Goal: Transaction & Acquisition: Purchase product/service

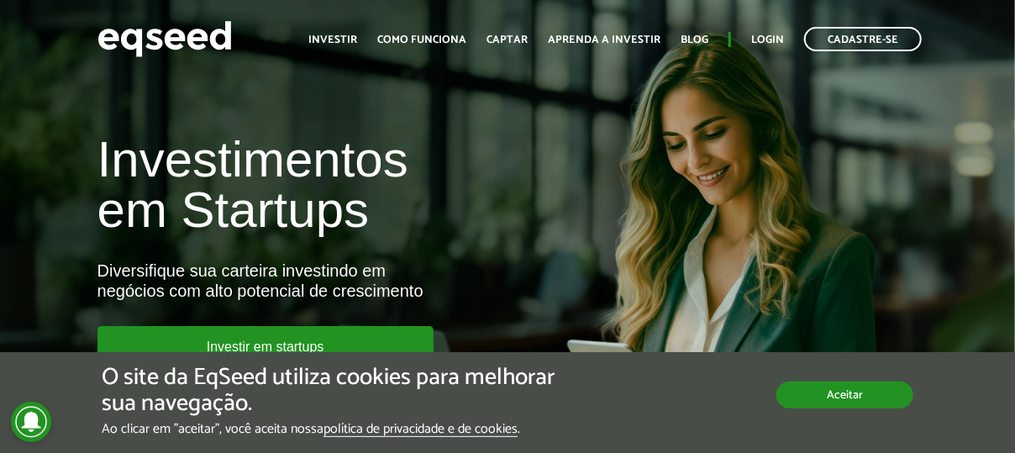
click at [783, 397] on button "Aceitar" at bounding box center [844, 394] width 137 height 27
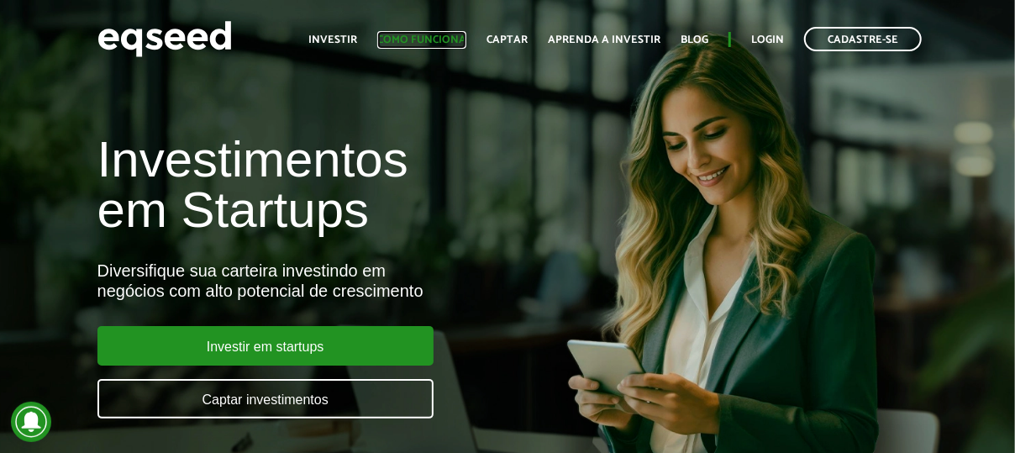
click at [430, 40] on link "Como funciona" at bounding box center [421, 39] width 89 height 11
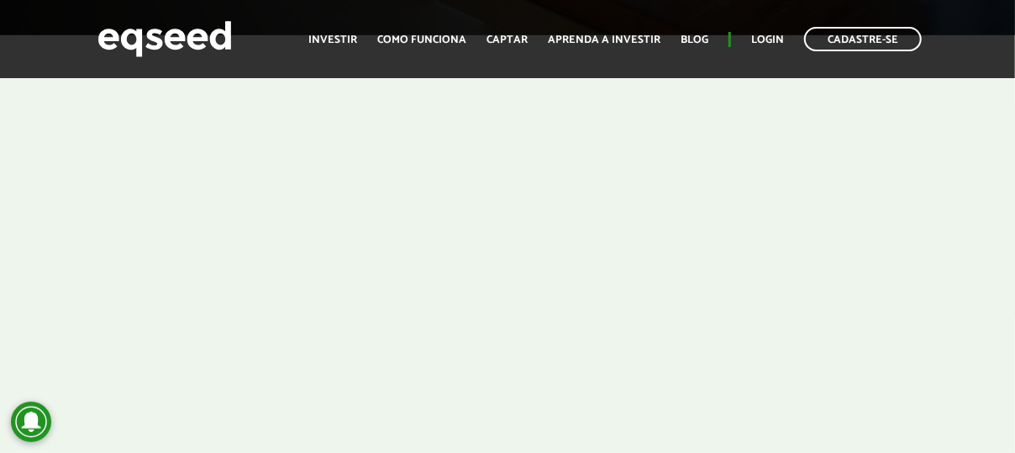
scroll to position [560, 0]
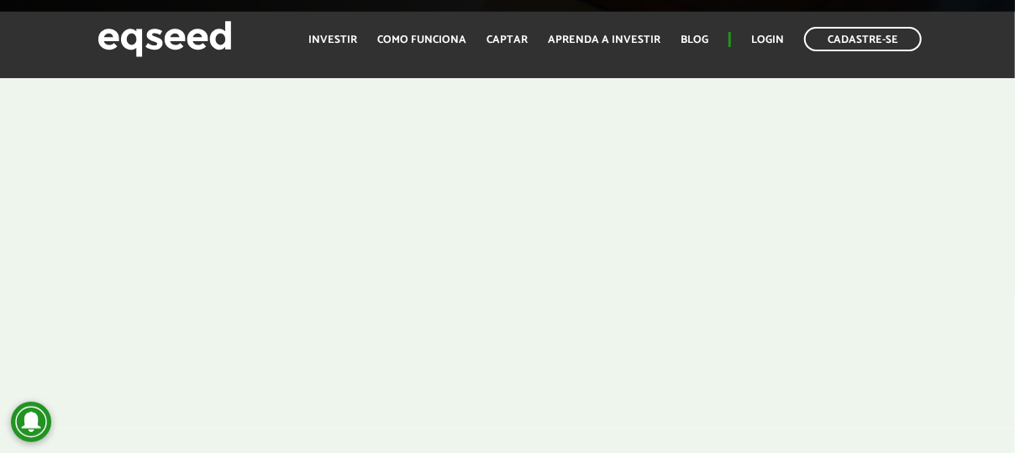
click at [34, 249] on div at bounding box center [507, 220] width 1015 height 417
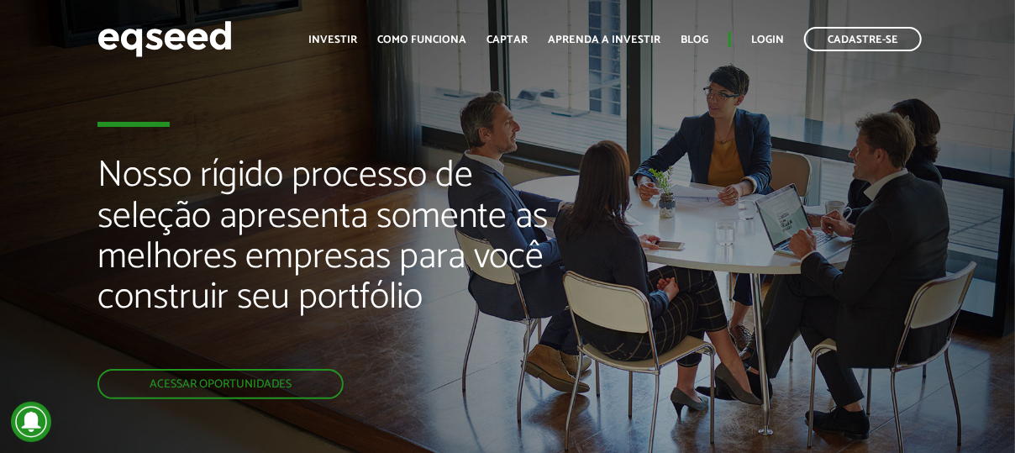
scroll to position [0, 0]
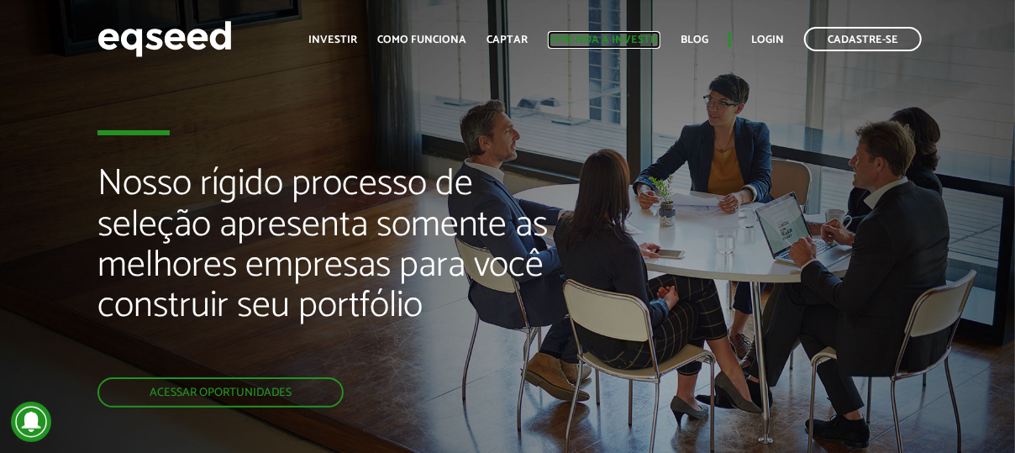
click at [613, 41] on link "Aprenda a investir" at bounding box center [604, 39] width 113 height 11
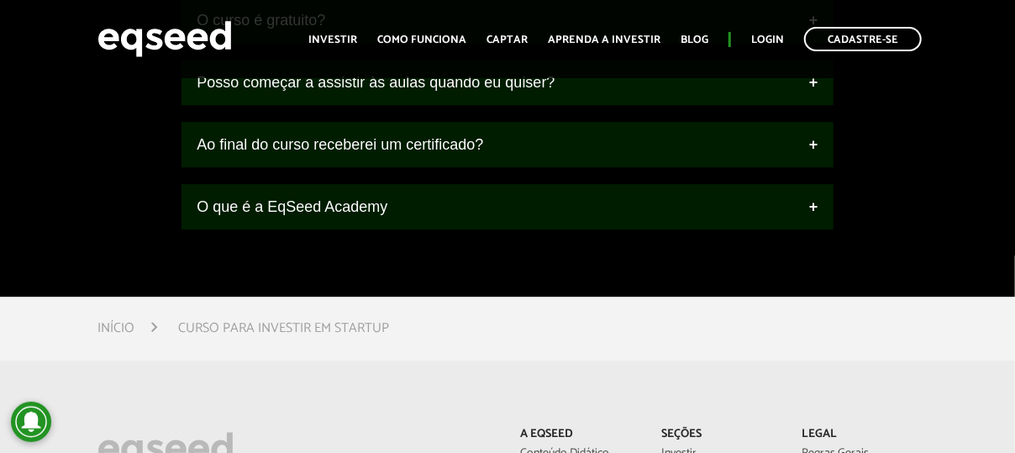
scroll to position [2427, 0]
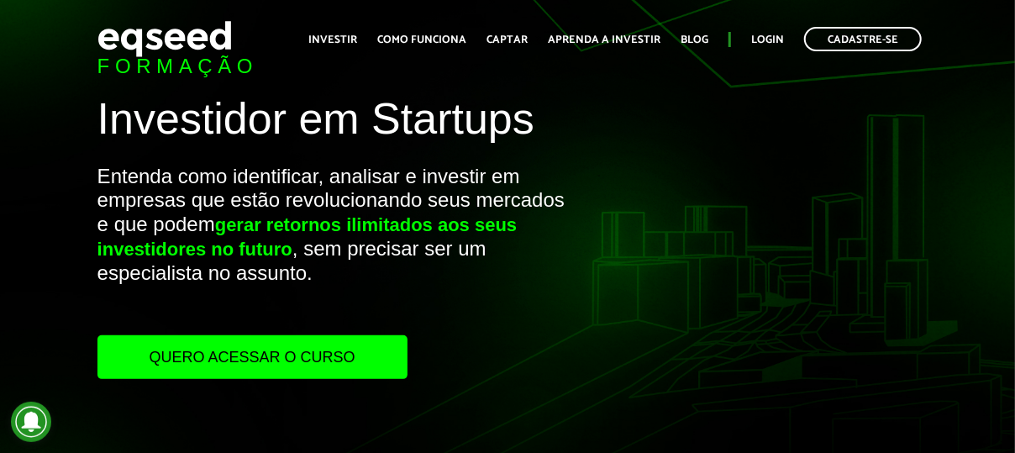
scroll to position [0, 0]
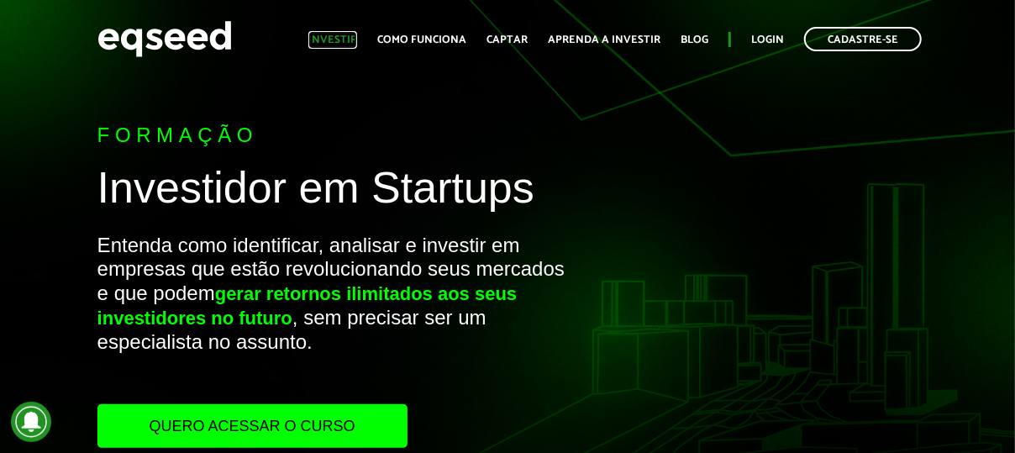
click at [356, 37] on link "Investir" at bounding box center [332, 39] width 49 height 11
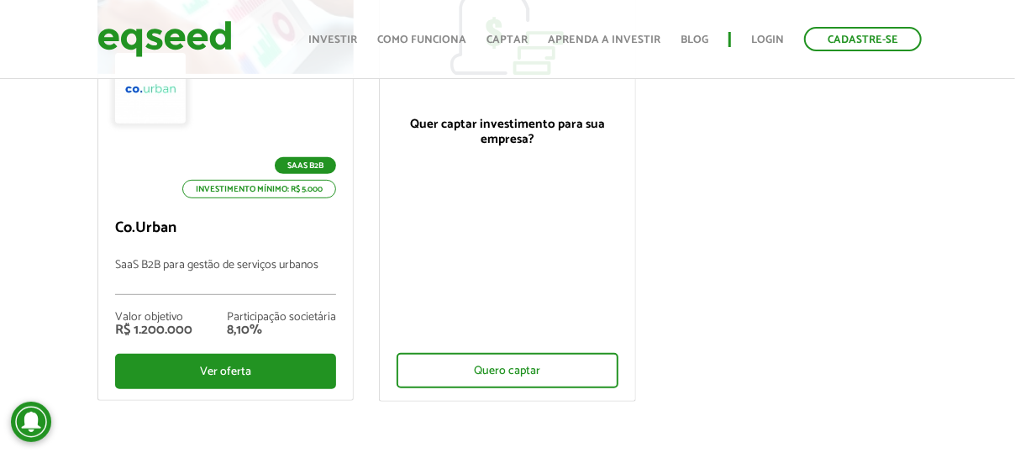
scroll to position [336, 0]
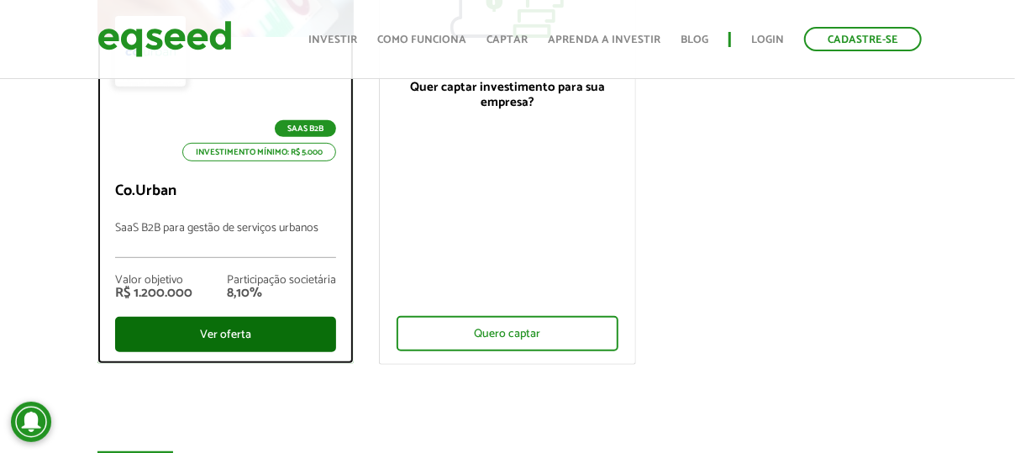
click at [238, 325] on div "Ver oferta" at bounding box center [226, 334] width 222 height 35
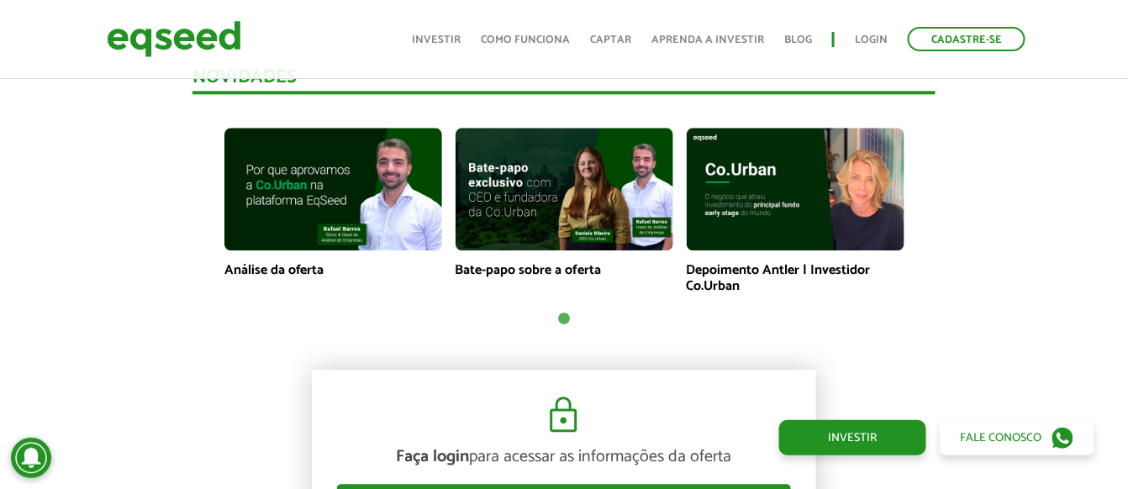
scroll to position [1174, 0]
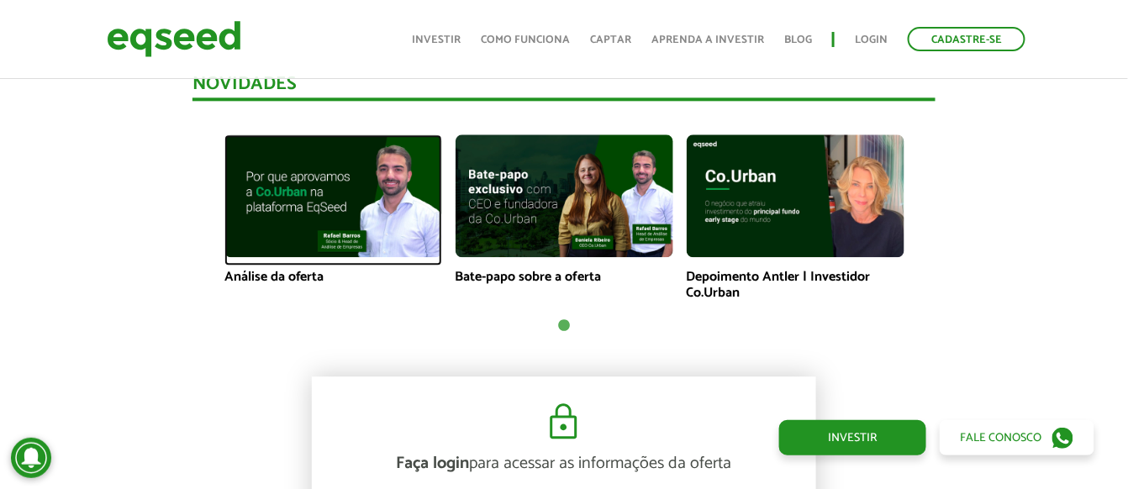
click at [269, 200] on img at bounding box center [333, 195] width 218 height 123
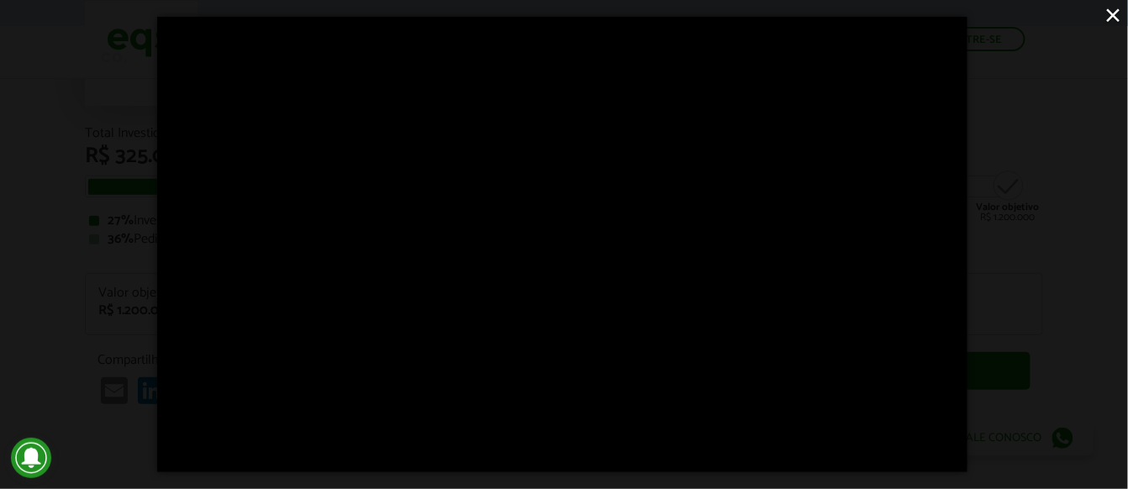
scroll to position [143, 0]
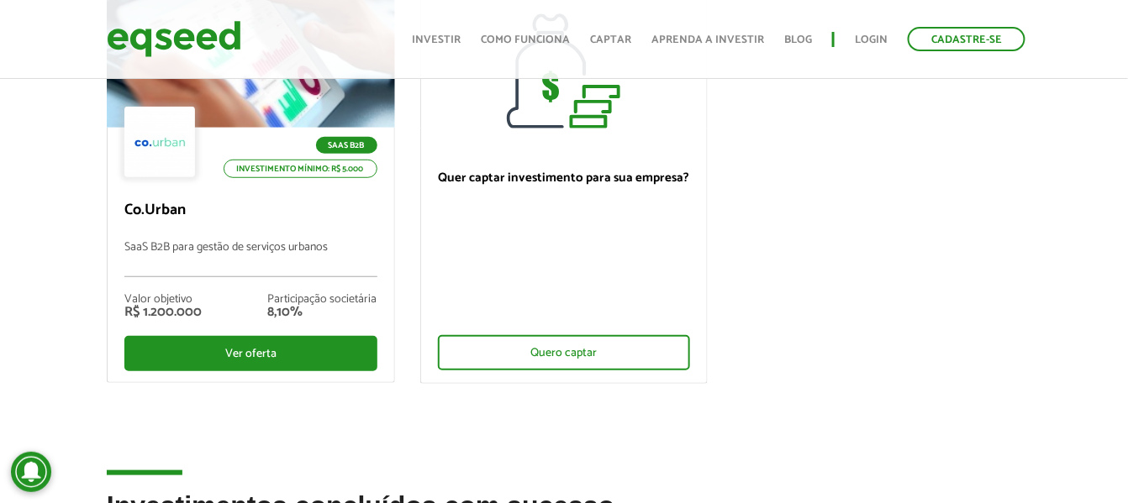
scroll to position [249, 0]
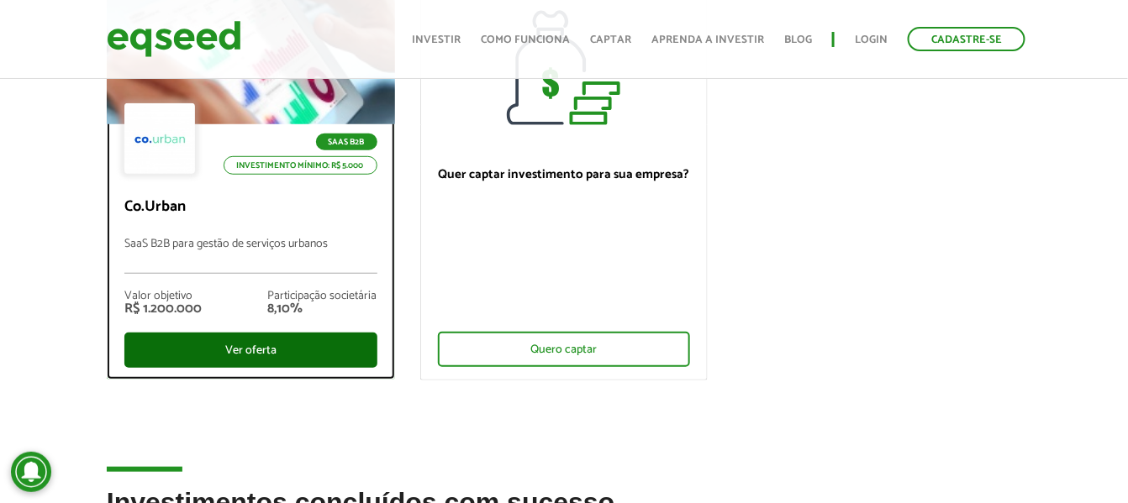
click at [239, 341] on div "Ver oferta" at bounding box center [250, 350] width 253 height 35
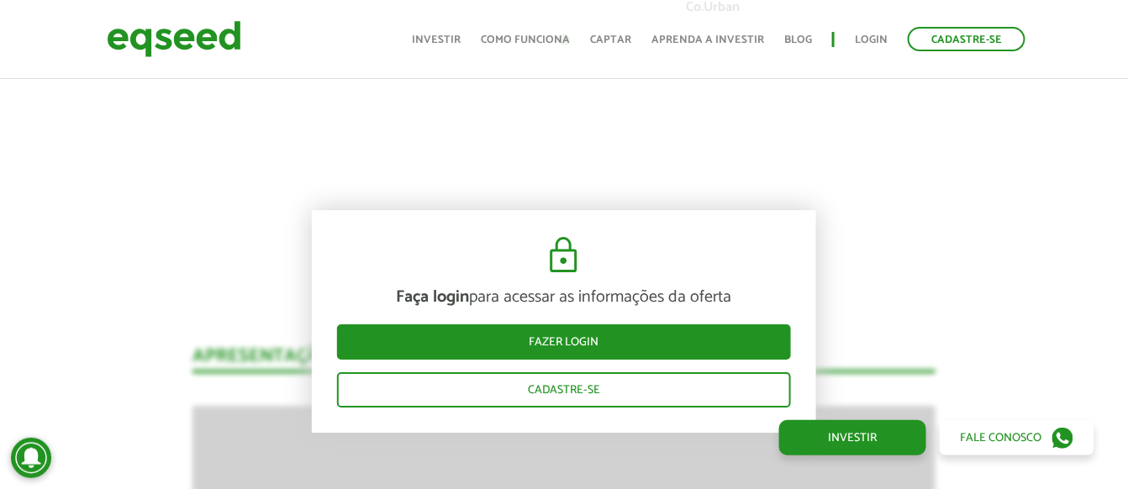
scroll to position [1433, 0]
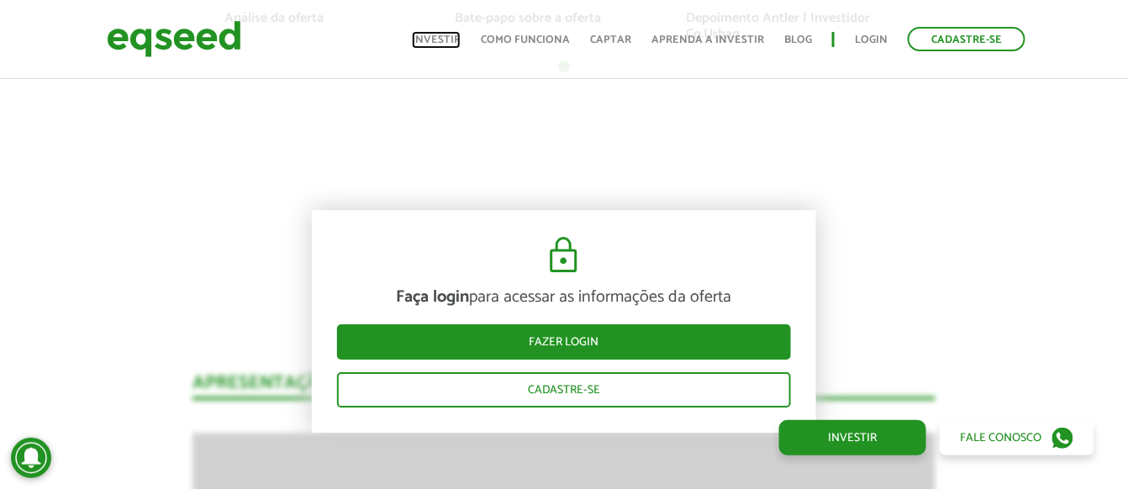
click at [435, 36] on link "Investir" at bounding box center [436, 39] width 49 height 11
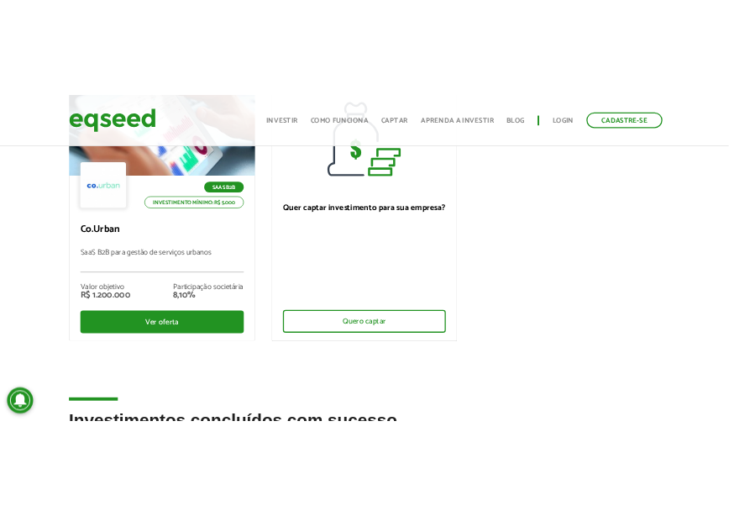
scroll to position [248, 0]
